Goal: Transaction & Acquisition: Purchase product/service

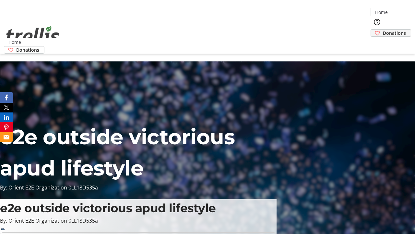
click at [383, 30] on span "Donations" at bounding box center [394, 33] width 23 height 7
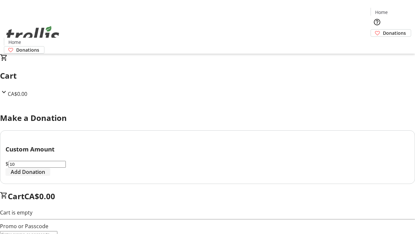
click at [45, 176] on span "Add Donation" at bounding box center [28, 172] width 34 height 8
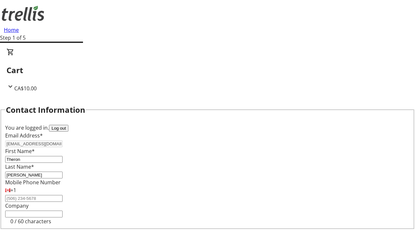
select select "CA"
type input "[STREET_ADDRESS][PERSON_NAME]"
type input "Kelowna"
select select "BC"
type input "Kelowna"
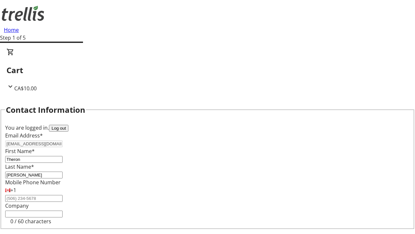
type input "V1Y 0C2"
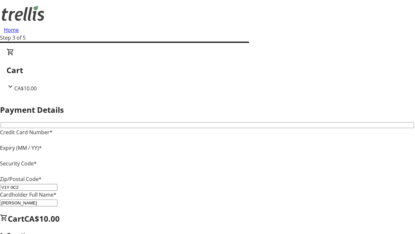
type input "V1Y 0C2"
